Goal: Task Accomplishment & Management: Manage account settings

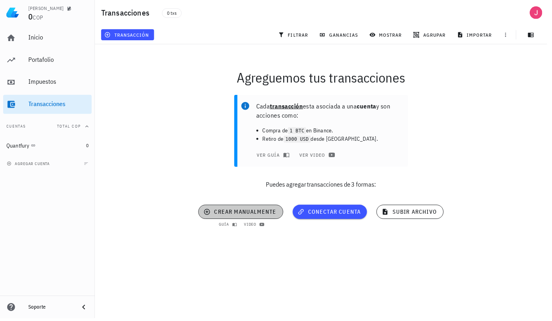
click at [251, 217] on span "crear manualmente" at bounding box center [243, 213] width 72 height 7
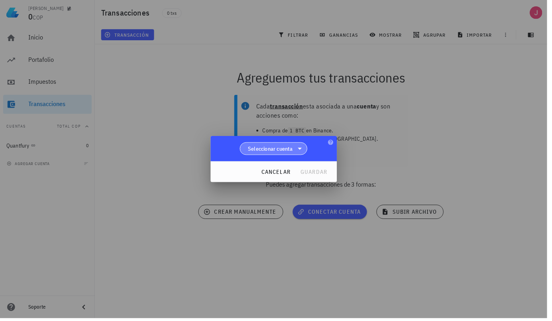
click at [294, 149] on span "Seleccionar cuenta" at bounding box center [272, 150] width 45 height 8
click at [277, 173] on div "Quantfury" at bounding box center [278, 172] width 56 height 8
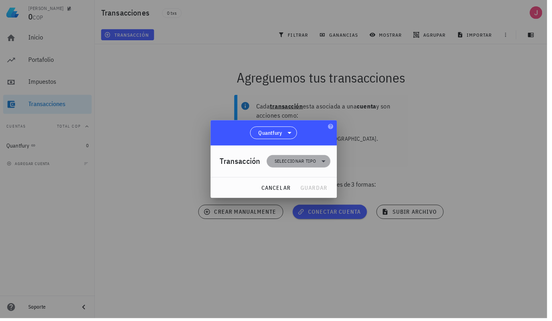
click at [314, 162] on span "Seleccionar tipo" at bounding box center [298, 163] width 42 height 8
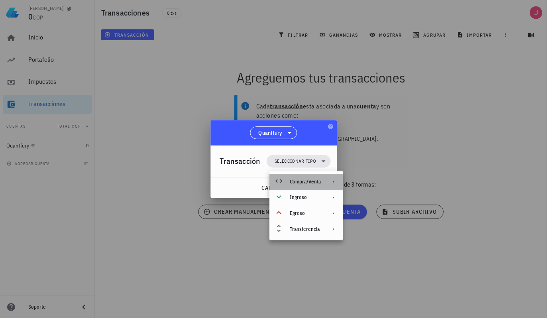
click at [319, 185] on div "Compra/Venta" at bounding box center [308, 183] width 31 height 6
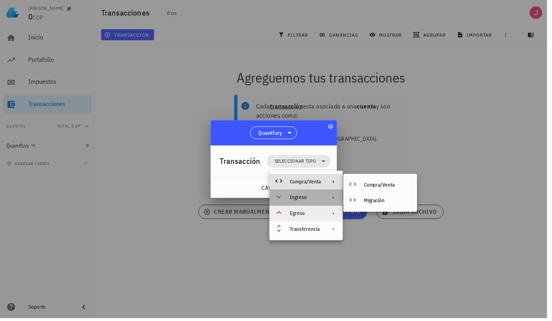
click at [334, 199] on icon at bounding box center [336, 199] width 6 height 6
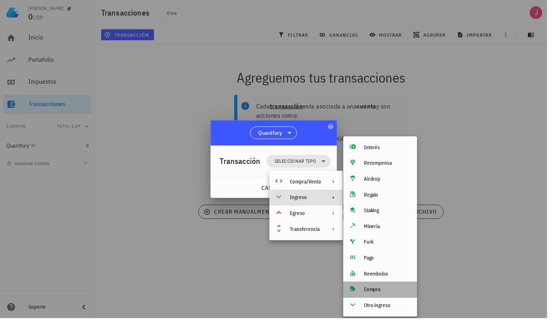
click at [384, 294] on div "Compra" at bounding box center [390, 292] width 47 height 6
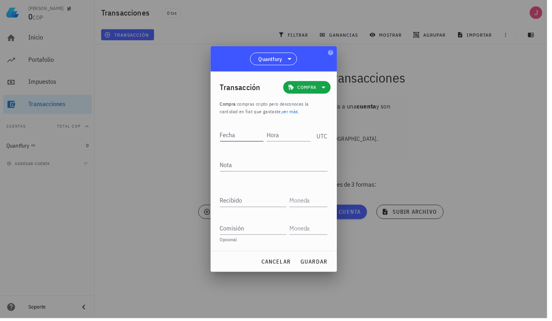
click at [238, 140] on div "Fecha" at bounding box center [244, 136] width 44 height 13
click at [242, 140] on input "Fecha" at bounding box center [244, 136] width 45 height 13
type input "2025-09-08"
click at [288, 142] on input "Hora" at bounding box center [292, 136] width 43 height 13
type input "1"
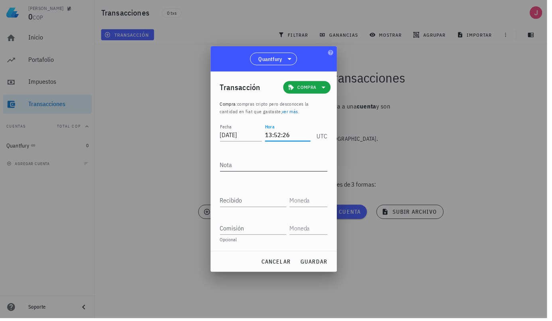
type input "13:52:26"
click at [252, 171] on textarea "Nota" at bounding box center [276, 166] width 108 height 13
type textarea "GLD"
click at [246, 205] on div "Recibido" at bounding box center [255, 202] width 67 height 13
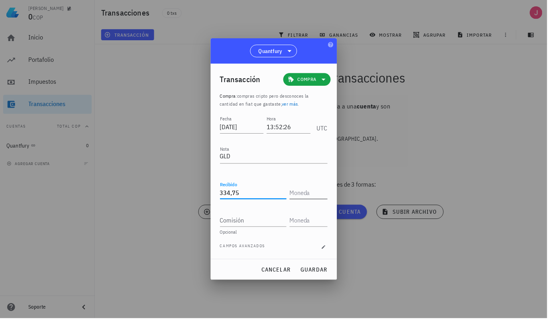
type input "334,75"
click at [314, 198] on input "text" at bounding box center [310, 194] width 37 height 13
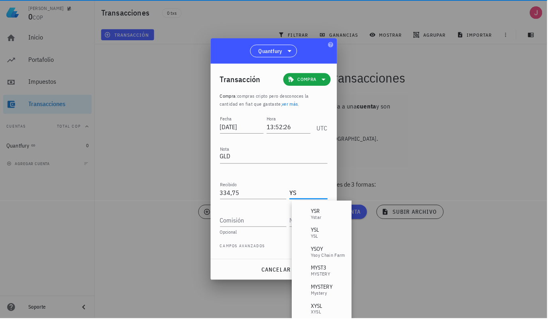
type input "Y"
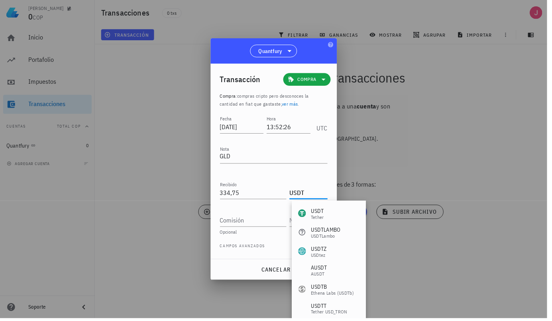
type input "USD"
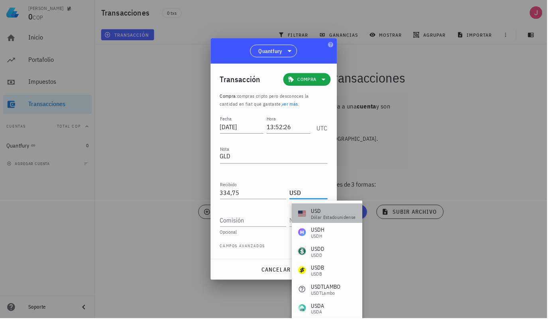
click at [334, 221] on div "dólar estadounidense" at bounding box center [336, 219] width 45 height 5
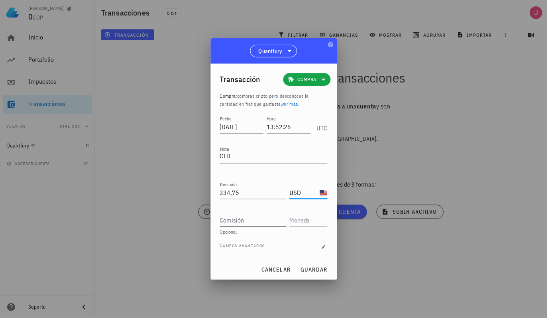
click at [255, 226] on input "Comisión" at bounding box center [255, 222] width 67 height 13
click at [277, 251] on div "Campos avanzados" at bounding box center [276, 249] width 108 height 8
click at [327, 250] on icon "button" at bounding box center [326, 249] width 5 height 5
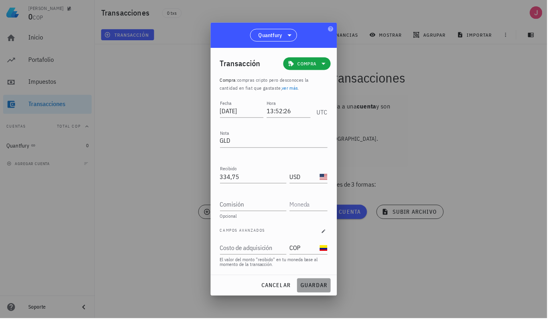
click at [318, 289] on span "guardar" at bounding box center [317, 287] width 28 height 7
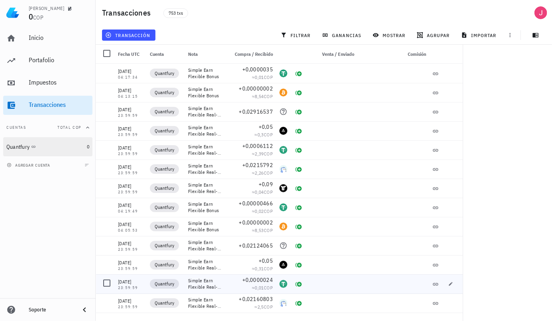
click at [50, 147] on div "Quantfury" at bounding box center [44, 147] width 77 height 7
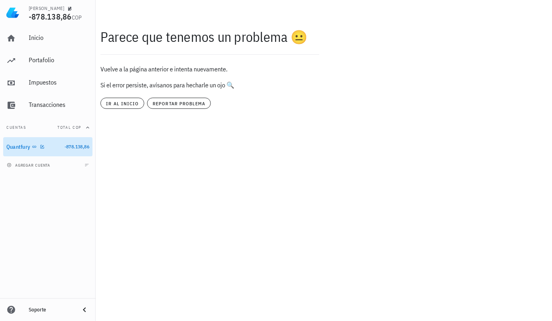
click at [26, 147] on div "Quantfury" at bounding box center [18, 147] width 24 height 7
click at [33, 40] on div "Inicio" at bounding box center [59, 38] width 61 height 8
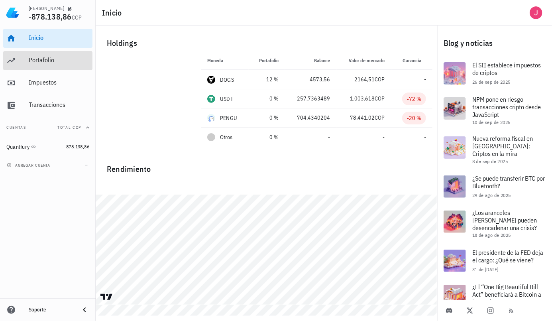
click at [49, 60] on div "Portafolio" at bounding box center [59, 60] width 61 height 8
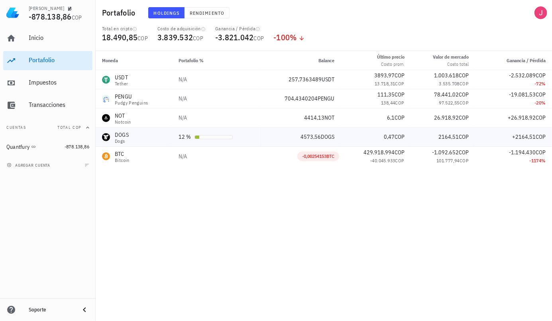
click at [126, 140] on div "Dogs" at bounding box center [122, 141] width 14 height 5
click at [128, 143] on div "Dogs" at bounding box center [122, 141] width 14 height 5
click at [126, 140] on div "Dogs" at bounding box center [122, 141] width 14 height 5
click at [139, 138] on div "DOGS Dogs" at bounding box center [134, 137] width 64 height 13
click at [140, 138] on div "DOGS Dogs" at bounding box center [134, 137] width 64 height 13
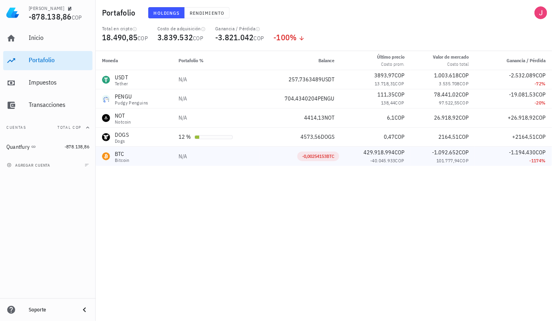
click at [467, 163] on span "COP" at bounding box center [464, 160] width 9 height 6
click at [440, 248] on div "Moneda Portafolio % Balance Último precio Costo prom. Valor [PERSON_NAME] Costo…" at bounding box center [324, 186] width 456 height 270
click at [126, 155] on div "BTC" at bounding box center [122, 154] width 15 height 8
click at [46, 88] on div "Impuestos" at bounding box center [59, 83] width 61 height 18
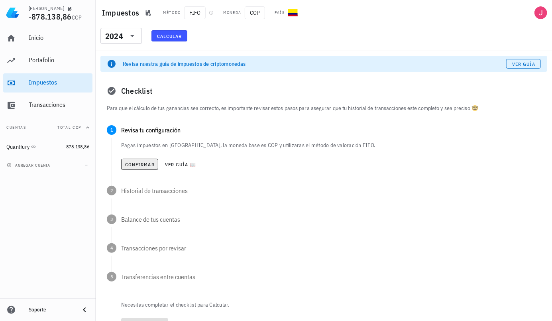
click at [143, 165] on span "Confirmar" at bounding box center [140, 164] width 30 height 6
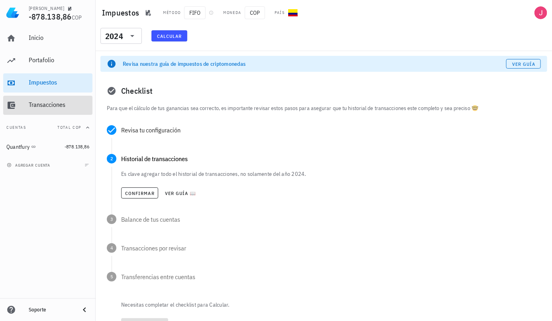
click at [52, 101] on div "Transacciones" at bounding box center [59, 105] width 61 height 8
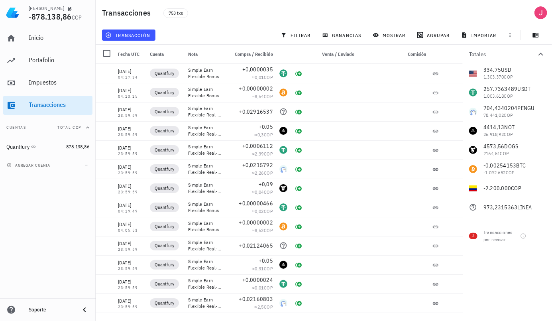
click at [57, 271] on div "Inicio [GEOGRAPHIC_DATA] Impuestos [GEOGRAPHIC_DATA] Cuentas Total COP Quantfur…" at bounding box center [48, 162] width 96 height 273
click at [513, 96] on div "334,75 USD 1.303.370 COP 257,7363489 USDT 1.003.618 COP 704,4340204 PENGU 78.44…" at bounding box center [507, 140] width 89 height 153
click at [506, 108] on div "334,75 USD 1.303.370 COP 257,7363489 USDT 1.003.618 COP 704,4340204 PENGU 78.44…" at bounding box center [507, 140] width 89 height 153
click at [492, 238] on div "Transacciones por revisar" at bounding box center [500, 236] width 33 height 14
click at [541, 240] on div at bounding box center [541, 236] width 14 height 14
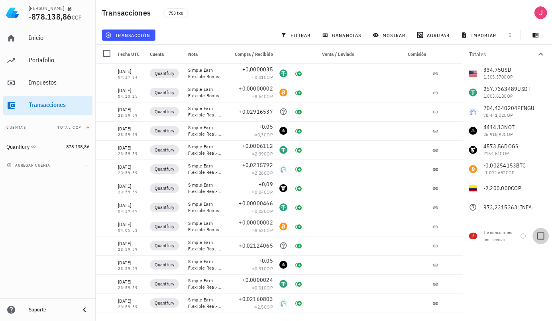
checkbox input "true"
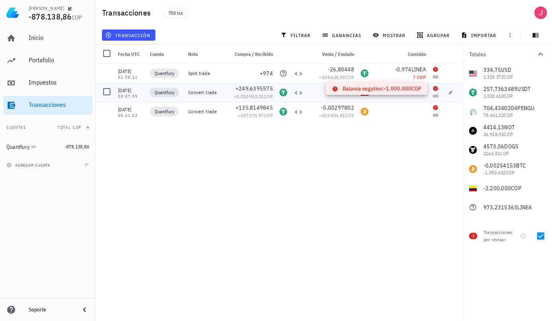
click at [433, 87] on icon at bounding box center [436, 88] width 6 height 6
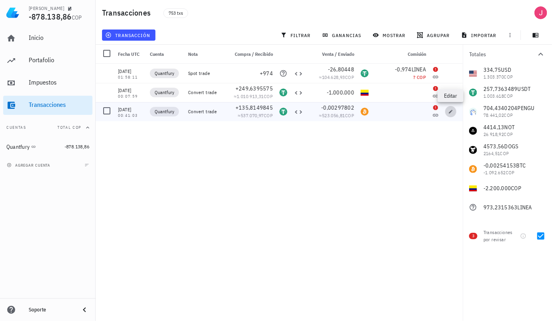
click at [450, 111] on icon "button" at bounding box center [450, 111] width 5 height 5
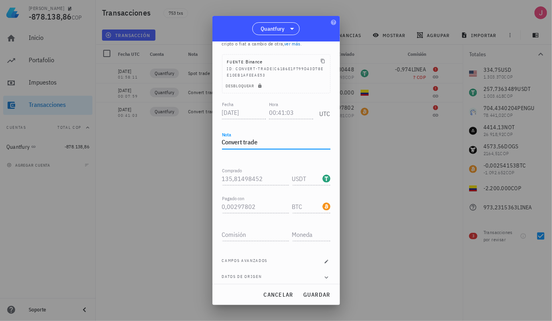
scroll to position [43, 0]
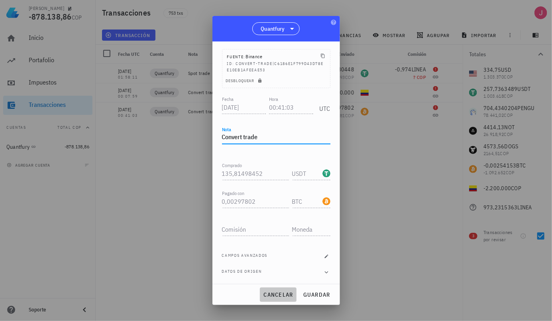
click at [275, 299] on button "cancelar" at bounding box center [278, 294] width 36 height 14
type textarea "Convert trade"
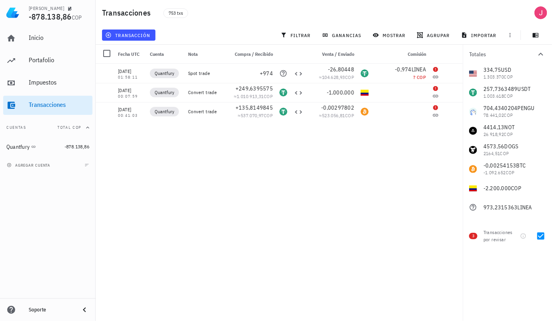
click at [411, 97] on div at bounding box center [400, 92] width 57 height 19
click at [401, 79] on div "? COP" at bounding box center [400, 77] width 51 height 8
click at [37, 146] on div at bounding box center [40, 146] width 8 height 0
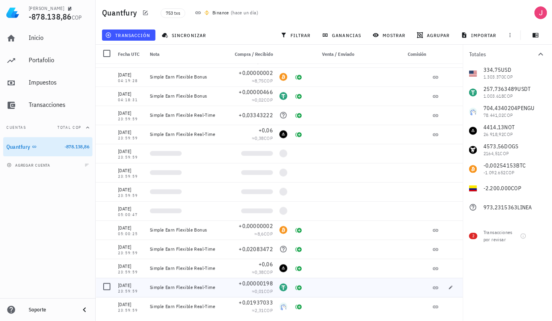
scroll to position [258, 0]
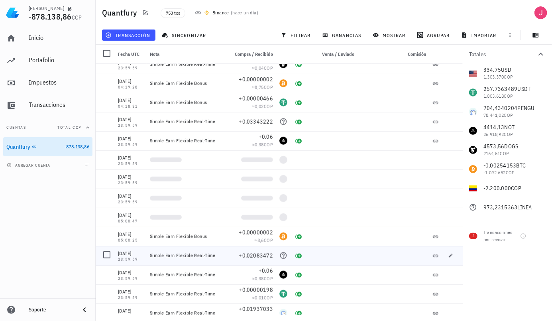
click at [343, 157] on div at bounding box center [332, 159] width 51 height 19
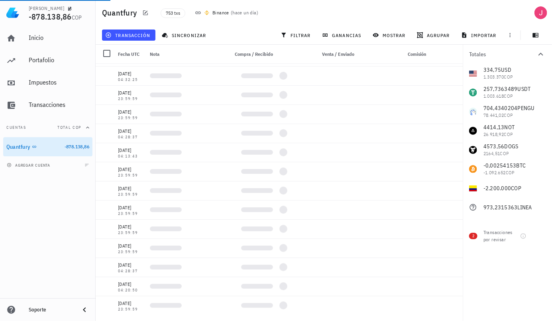
scroll to position [0, 0]
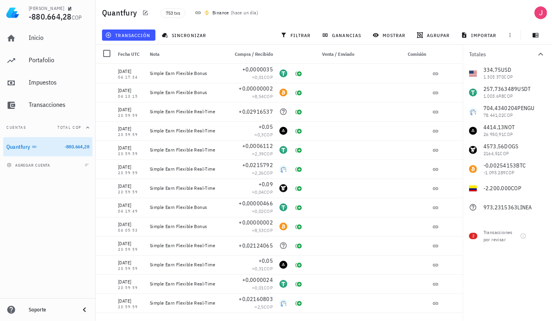
click at [494, 75] on div "334,75 USD 1.303.370 COP 257,7363489 USDT 1.003.698 COP 704,4340204 PENGU 78.44…" at bounding box center [507, 140] width 89 height 153
click at [54, 145] on div "Quantfury" at bounding box center [33, 147] width 55 height 8
click at [43, 147] on icon "button" at bounding box center [42, 146] width 5 height 5
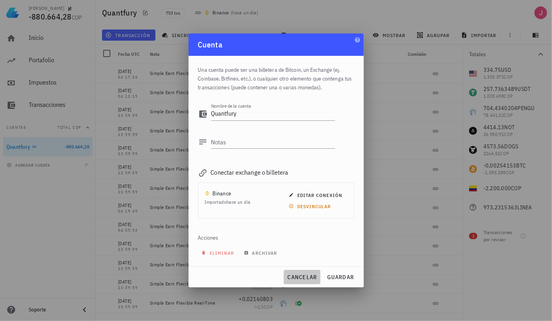
click at [302, 276] on span "cancelar" at bounding box center [302, 276] width 30 height 7
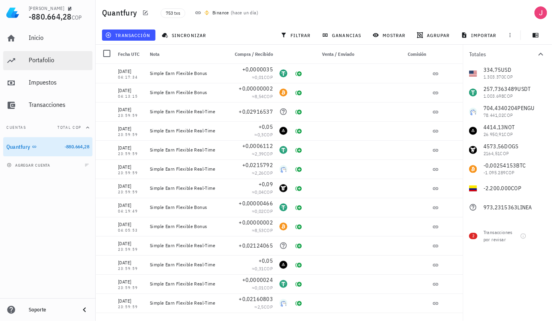
click at [47, 57] on div "Portafolio" at bounding box center [59, 60] width 61 height 8
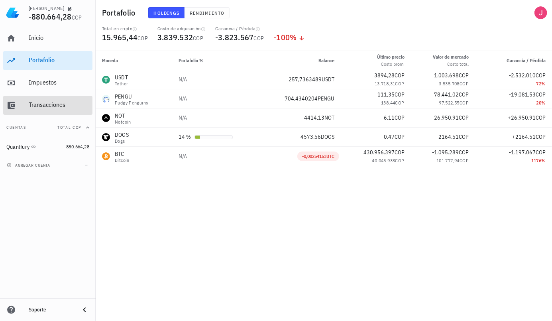
click at [49, 100] on div "Transacciones" at bounding box center [59, 105] width 61 height 18
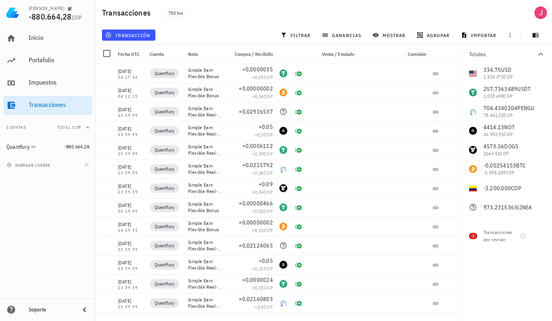
click at [499, 165] on div "334,75 USD 1.303.370 COP 257,7363489 USDT 1.003.698 COP 704,4340204 PENGU 78.44…" at bounding box center [507, 140] width 89 height 153
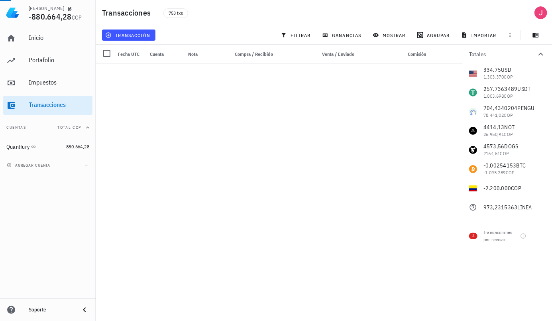
scroll to position [14157, 0]
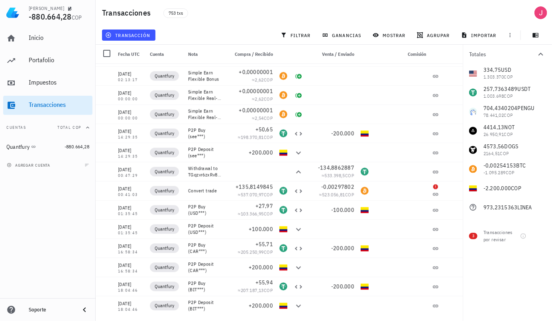
click at [296, 307] on icon at bounding box center [299, 306] width 10 height 10
click at [25, 147] on div "Quantfury" at bounding box center [17, 147] width 23 height 7
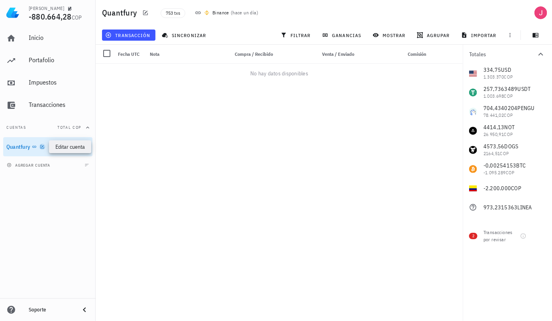
click at [41, 146] on icon "button" at bounding box center [42, 146] width 5 height 5
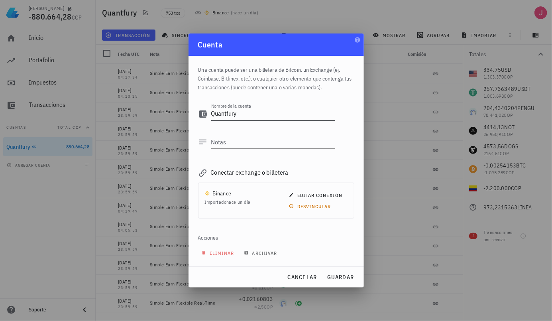
click at [262, 115] on textarea "Quantfury" at bounding box center [273, 114] width 124 height 13
type textarea "Q"
type textarea "BINANCE"
click at [341, 277] on span "guardar" at bounding box center [341, 276] width 28 height 7
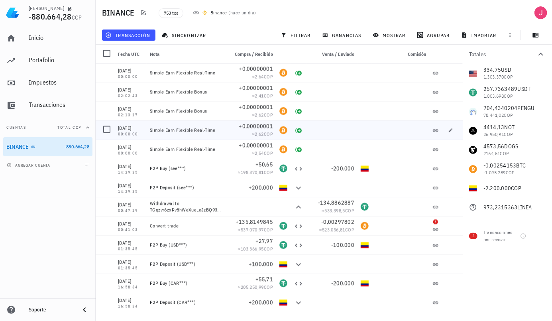
scroll to position [14123, 0]
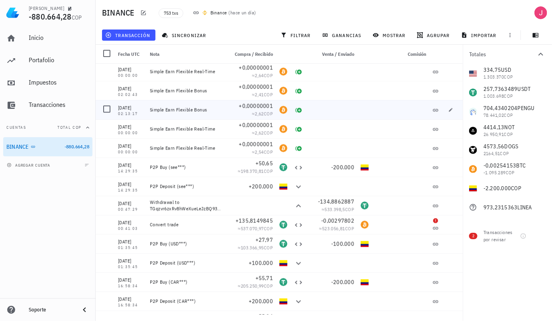
click at [296, 206] on icon at bounding box center [298, 205] width 5 height 3
click at [293, 211] on div at bounding box center [299, 205] width 16 height 19
click at [291, 206] on div at bounding box center [299, 205] width 16 height 19
click at [294, 207] on icon at bounding box center [299, 206] width 10 height 10
click at [334, 212] on div "≈ 533.398,5 COP" at bounding box center [332, 210] width 45 height 8
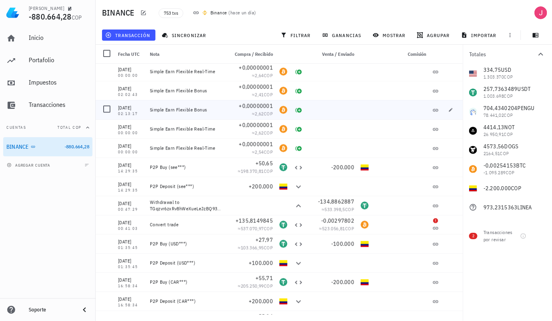
click at [346, 204] on span "-134,8862887" at bounding box center [336, 201] width 36 height 7
click at [185, 205] on div "Withdrawal to TGqzvr6zxRv8hWeXueLeJzBQ93bcrqWHey" at bounding box center [186, 205] width 72 height 13
click at [127, 209] on div "00:47:29" at bounding box center [131, 210] width 26 height 4
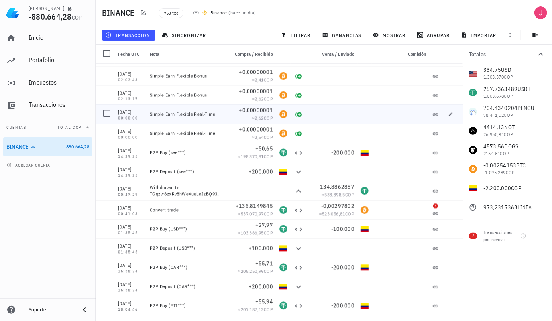
scroll to position [14157, 0]
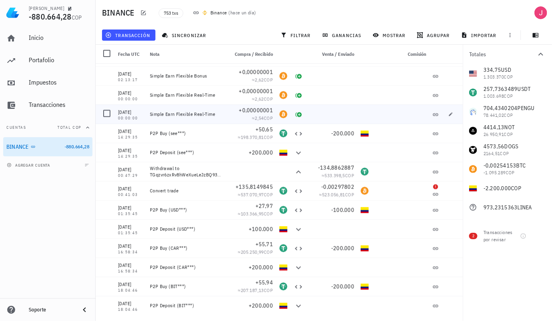
click at [430, 190] on div at bounding box center [435, 190] width 13 height 19
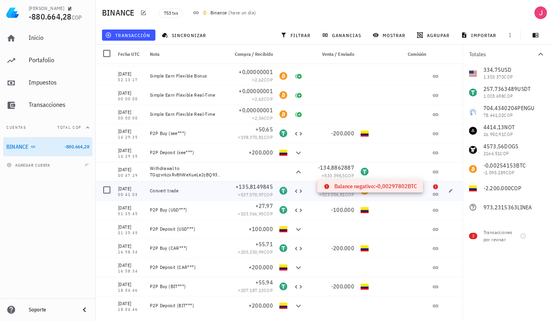
click at [433, 185] on icon at bounding box center [435, 186] width 5 height 5
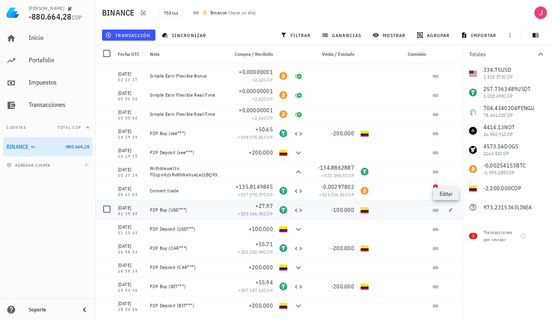
click at [294, 134] on icon at bounding box center [299, 134] width 10 height 10
click at [295, 134] on icon at bounding box center [298, 134] width 7 height 4
click at [297, 136] on icon at bounding box center [299, 134] width 10 height 10
click at [388, 189] on div at bounding box center [400, 190] width 57 height 19
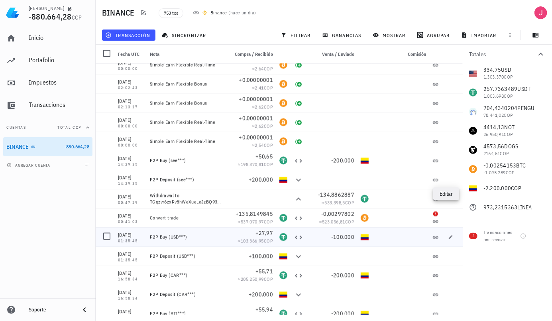
scroll to position [14129, 0]
click at [372, 227] on div at bounding box center [400, 218] width 57 height 19
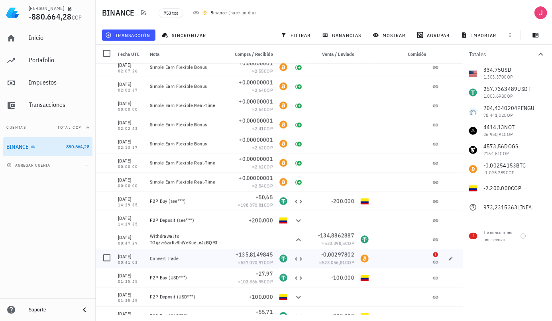
scroll to position [14081, 0]
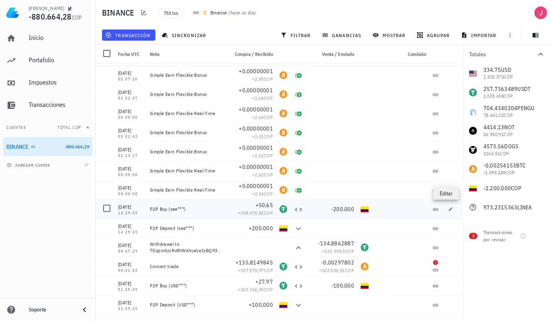
click at [363, 270] on div "BTC-icon" at bounding box center [365, 267] width 8 height 8
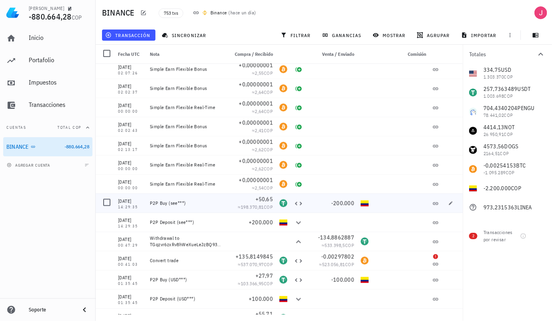
scroll to position [14087, 0]
click at [433, 265] on icon at bounding box center [436, 264] width 6 height 6
click at [433, 256] on icon at bounding box center [435, 256] width 5 height 5
click at [109, 262] on div at bounding box center [107, 260] width 14 height 14
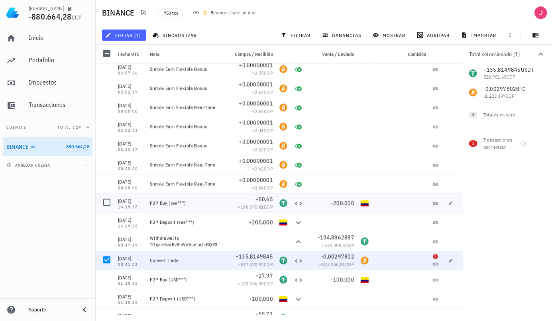
click at [128, 37] on span "editar (1)" at bounding box center [124, 35] width 34 height 6
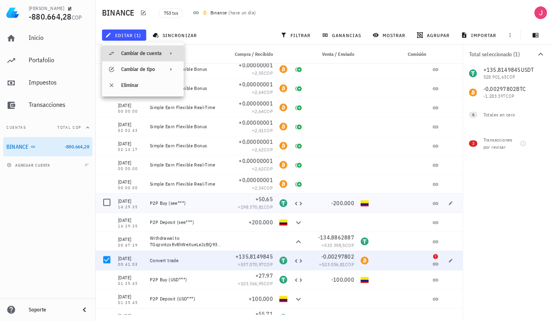
click at [159, 54] on div "Cambiar de cuenta" at bounding box center [141, 53] width 40 height 6
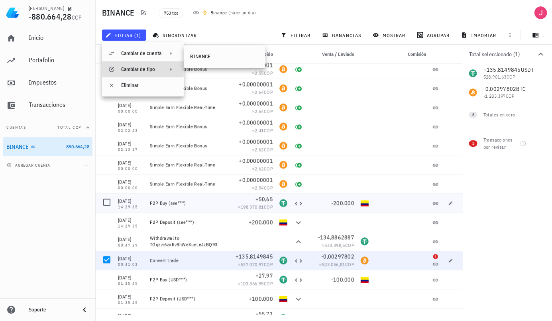
click at [148, 71] on div "Cambiar de tipo" at bounding box center [141, 69] width 40 height 6
